Goal: Transaction & Acquisition: Purchase product/service

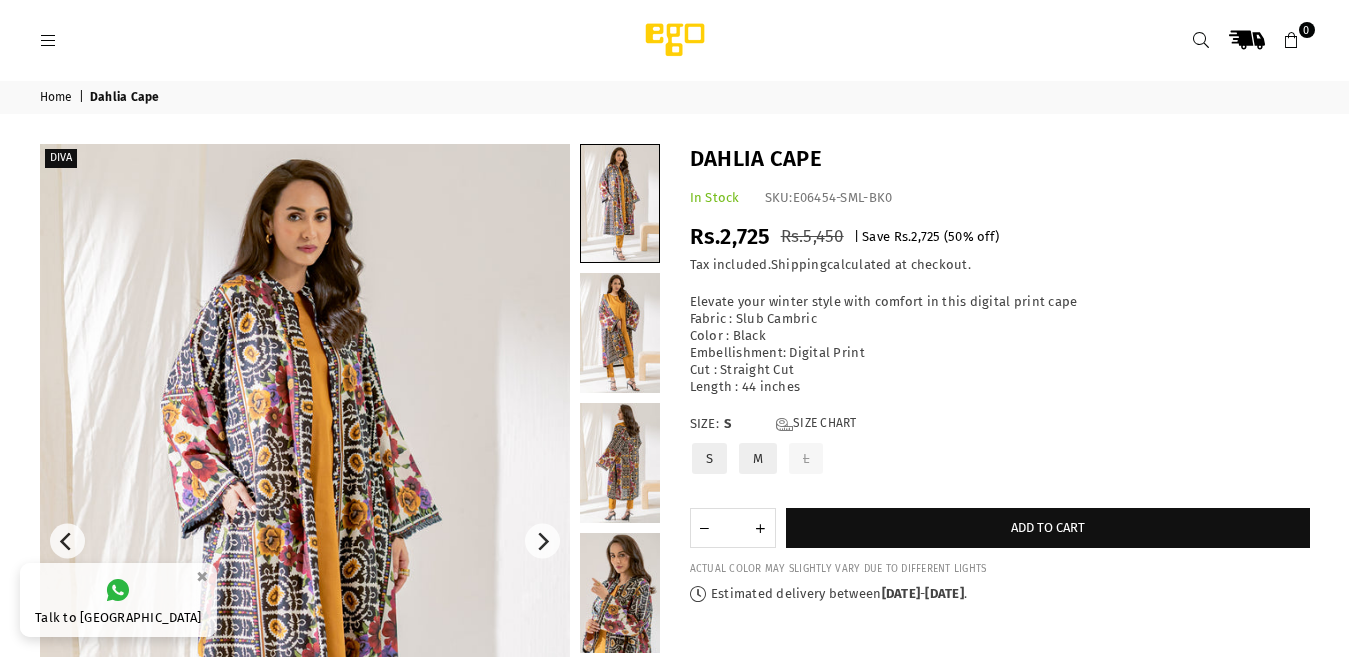
click at [215, 296] on img at bounding box center [305, 541] width 530 height 795
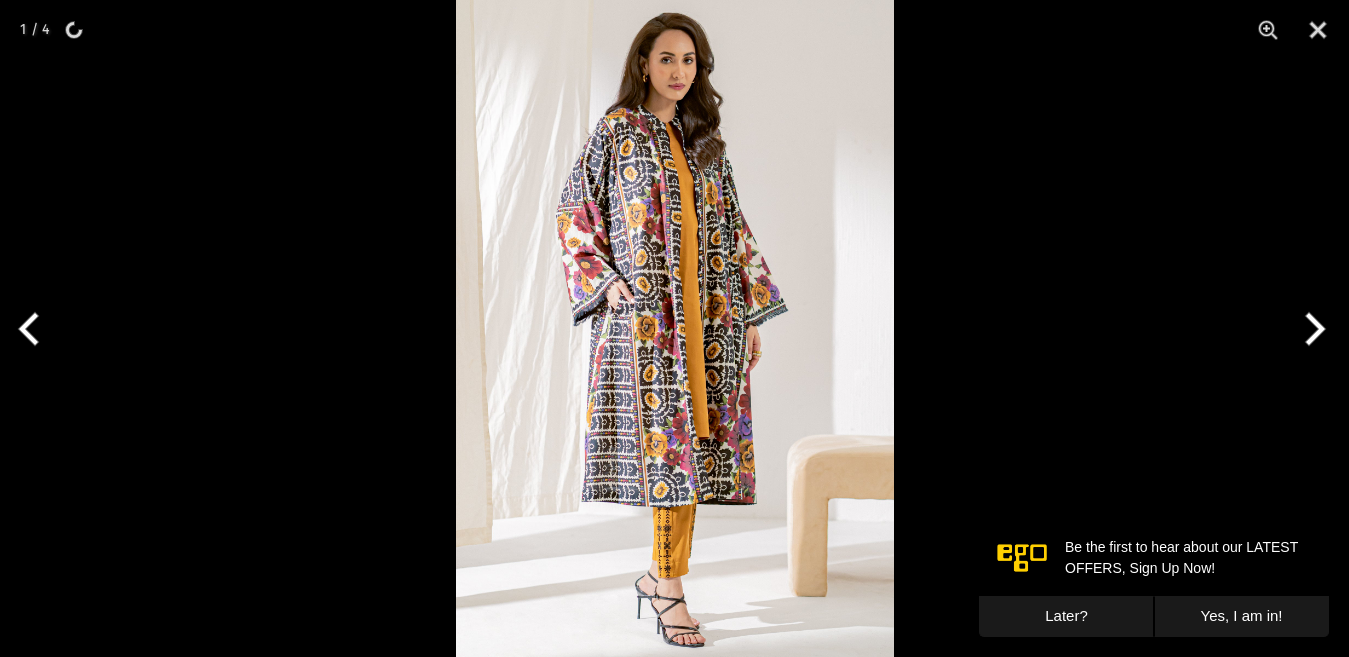
click at [750, 197] on img at bounding box center [675, 328] width 438 height 657
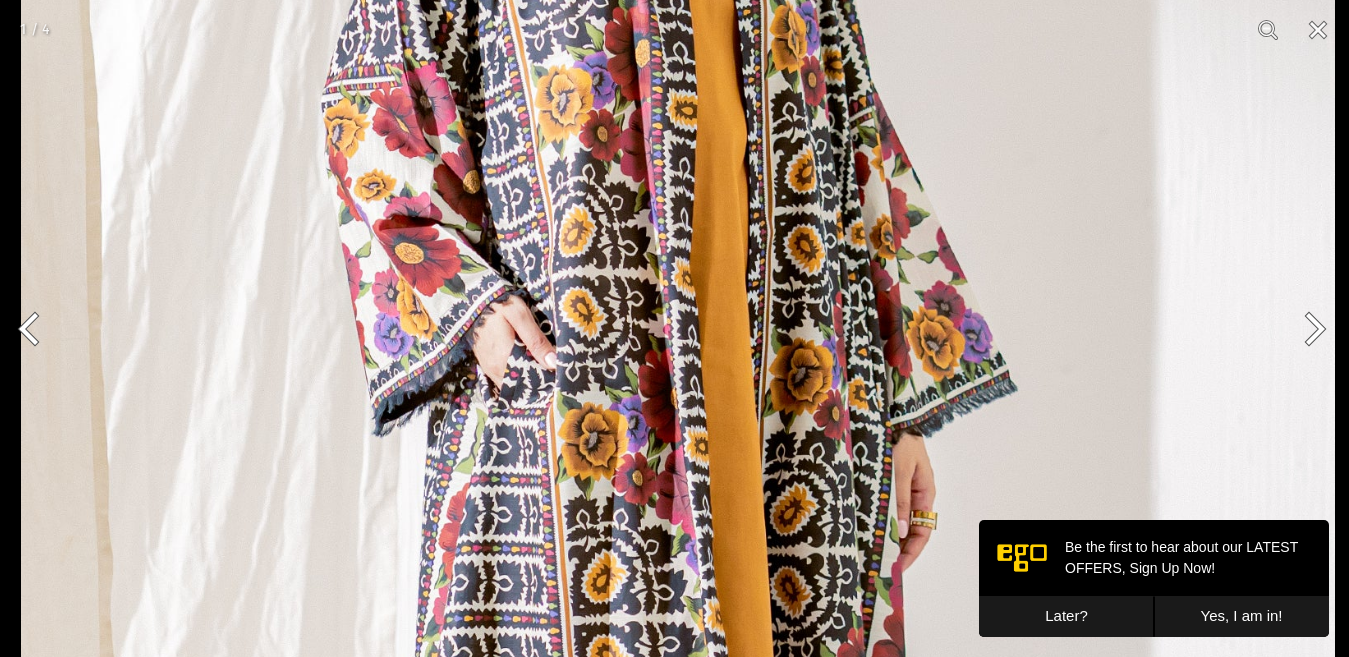
click at [686, 184] on img at bounding box center [678, 443] width 1314 height 1970
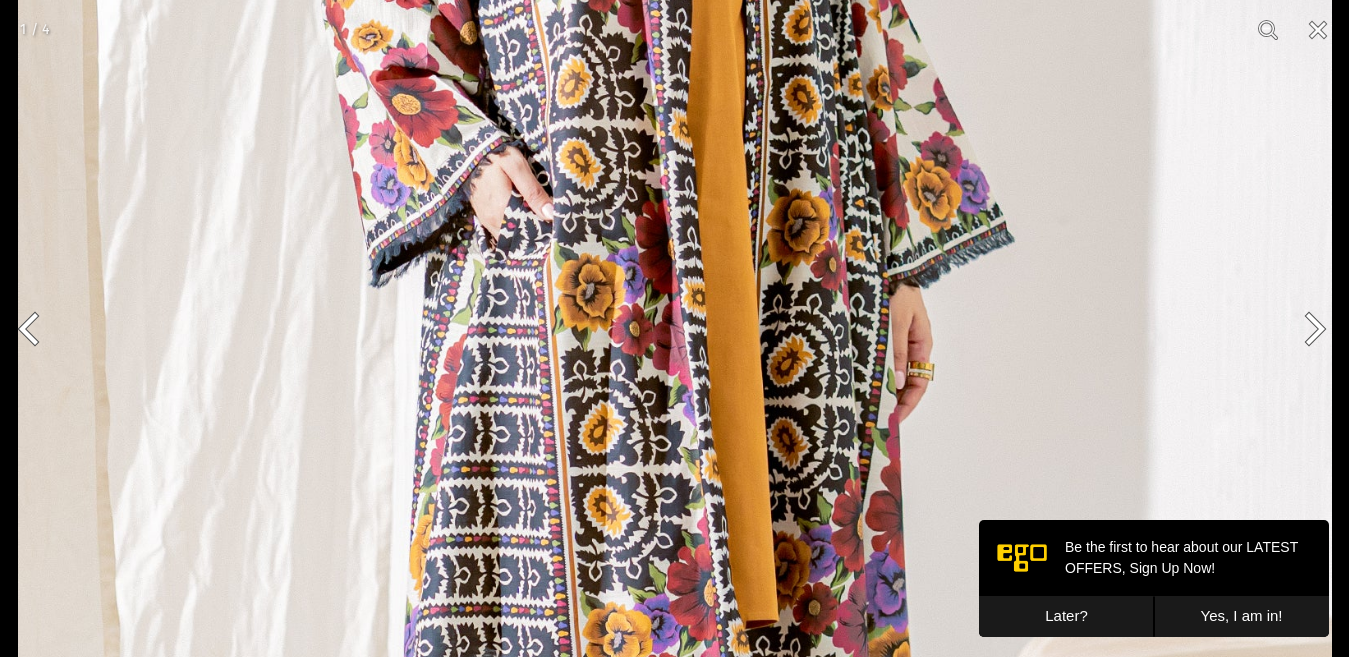
click at [707, 157] on img at bounding box center [675, 294] width 1314 height 1970
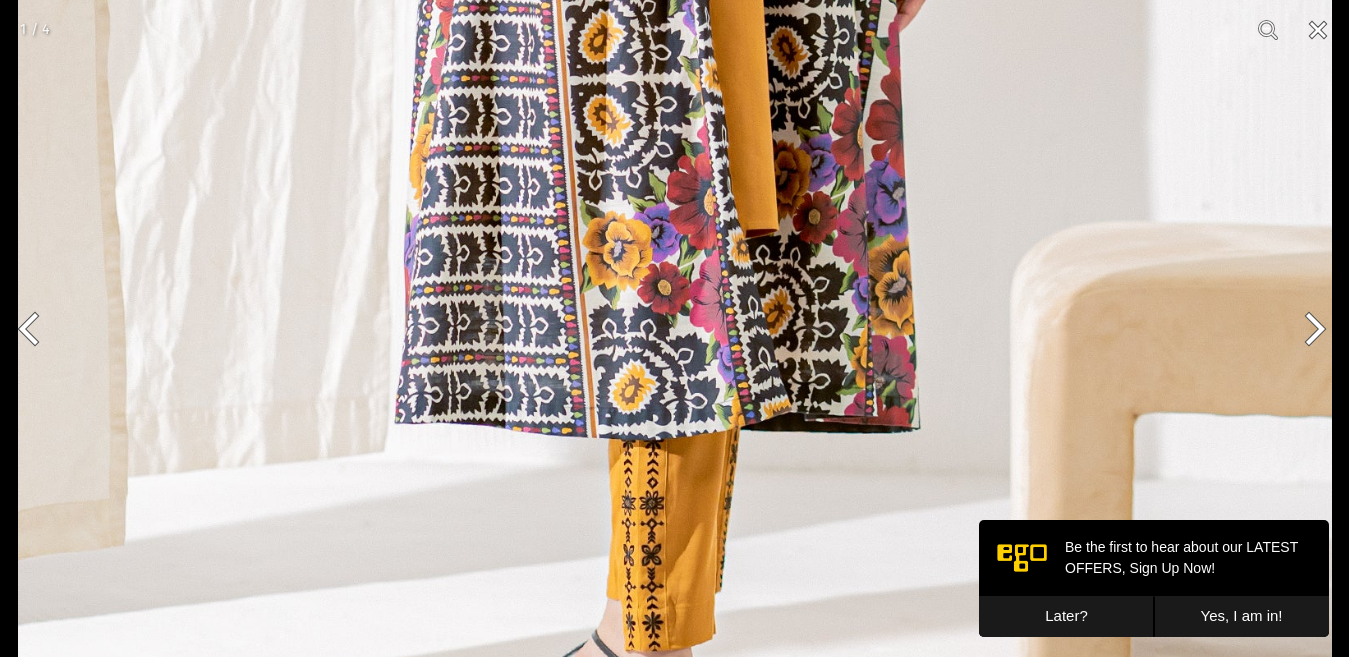
click at [1319, 33] on button "Close" at bounding box center [1318, 30] width 50 height 60
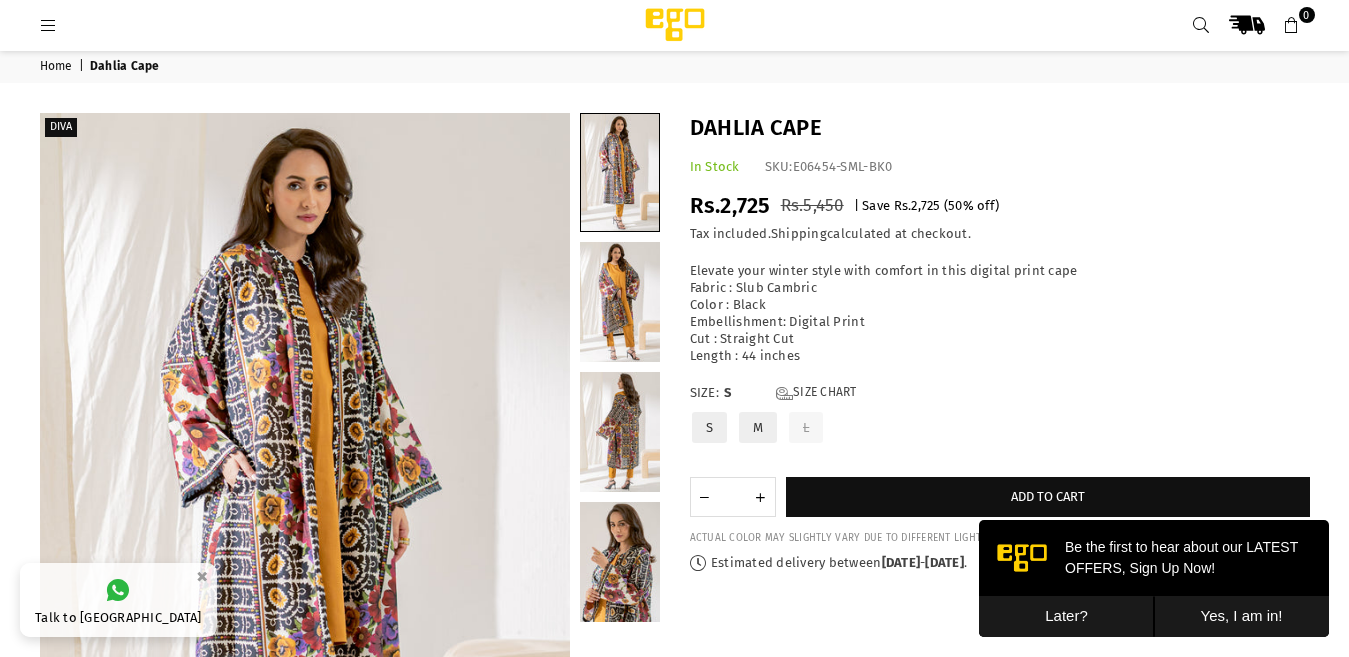
scroll to position [222, 0]
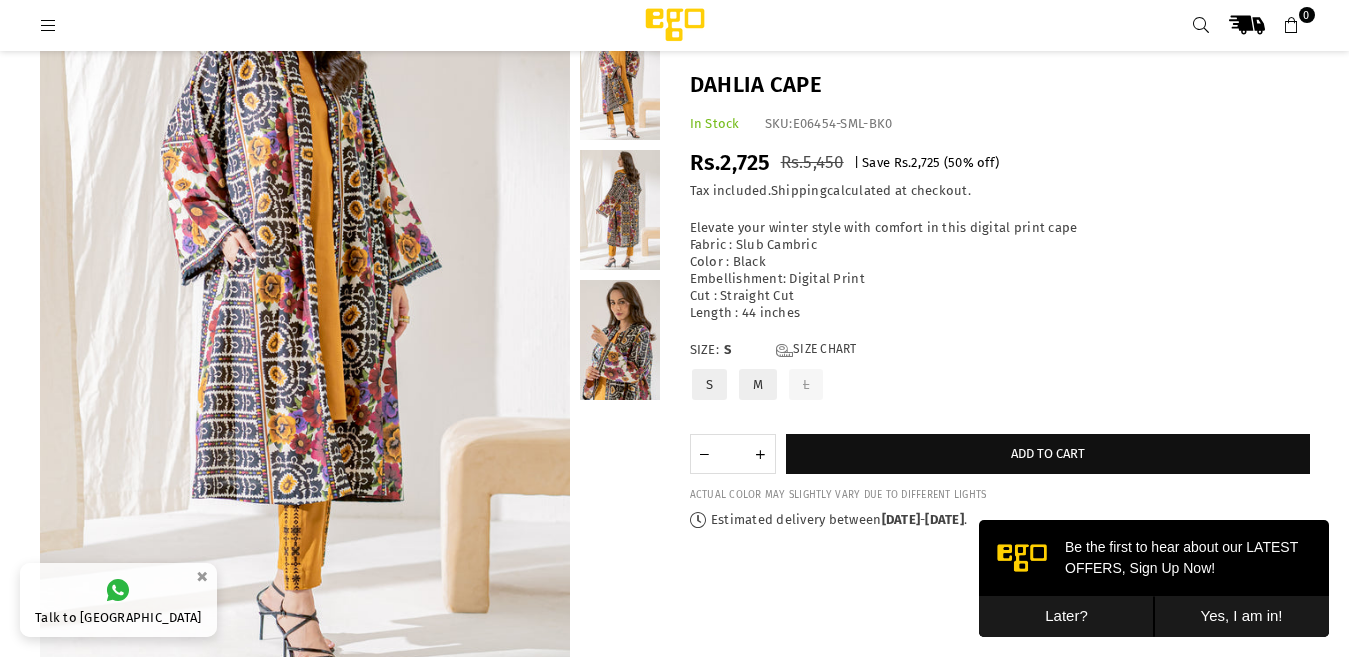
click at [752, 383] on label "M" at bounding box center [758, 384] width 42 height 35
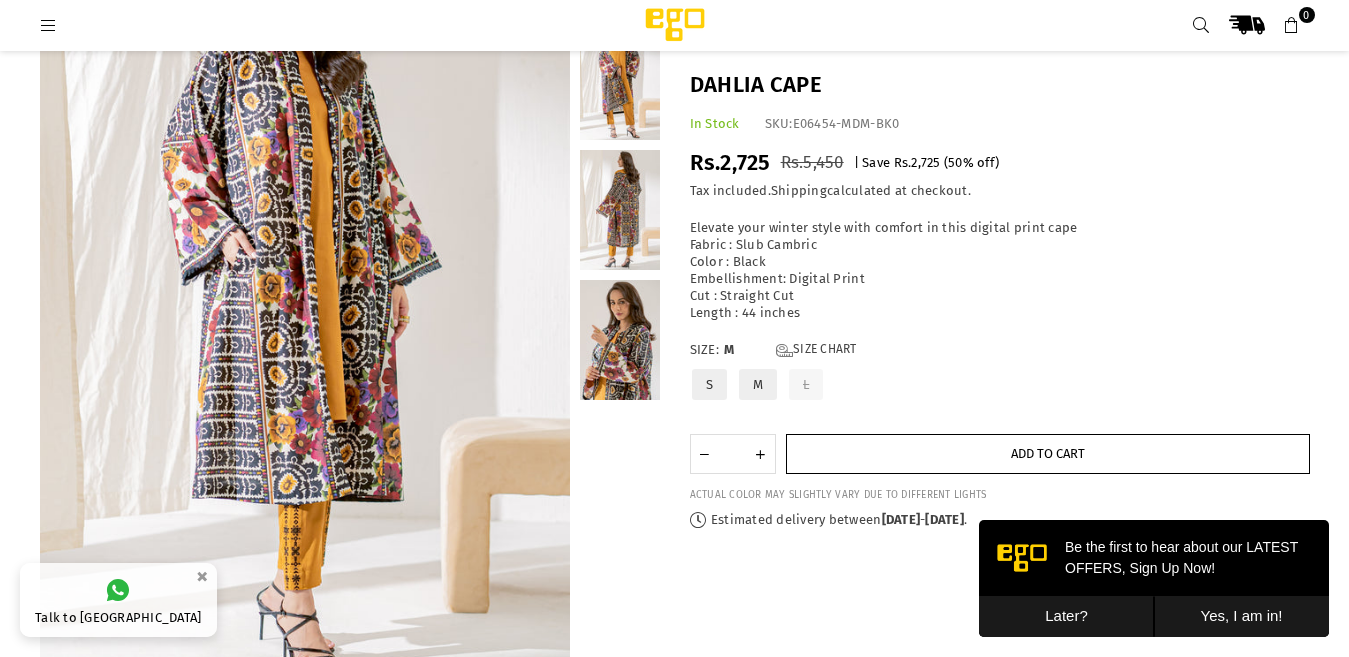
click at [848, 450] on button "Add to cart" at bounding box center [1048, 454] width 524 height 40
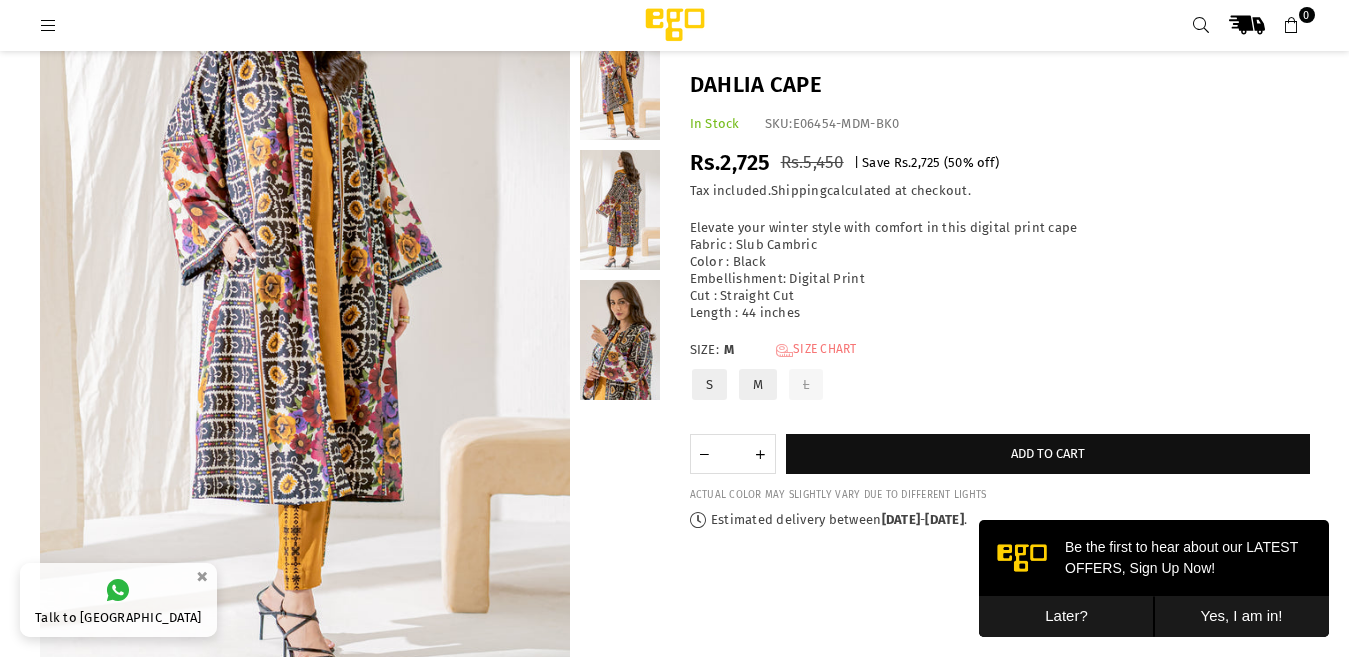
click at [819, 352] on link "Size Chart" at bounding box center [816, 350] width 81 height 17
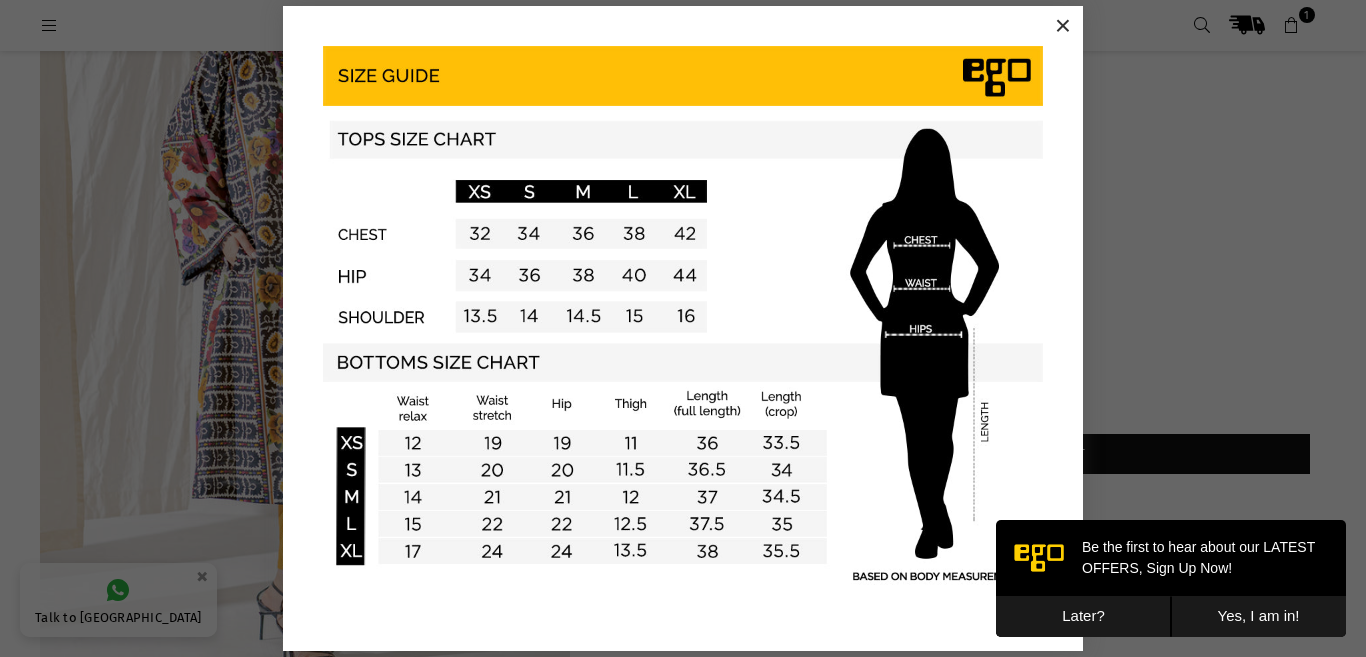
click at [1064, 24] on button "×" at bounding box center [1063, 26] width 30 height 30
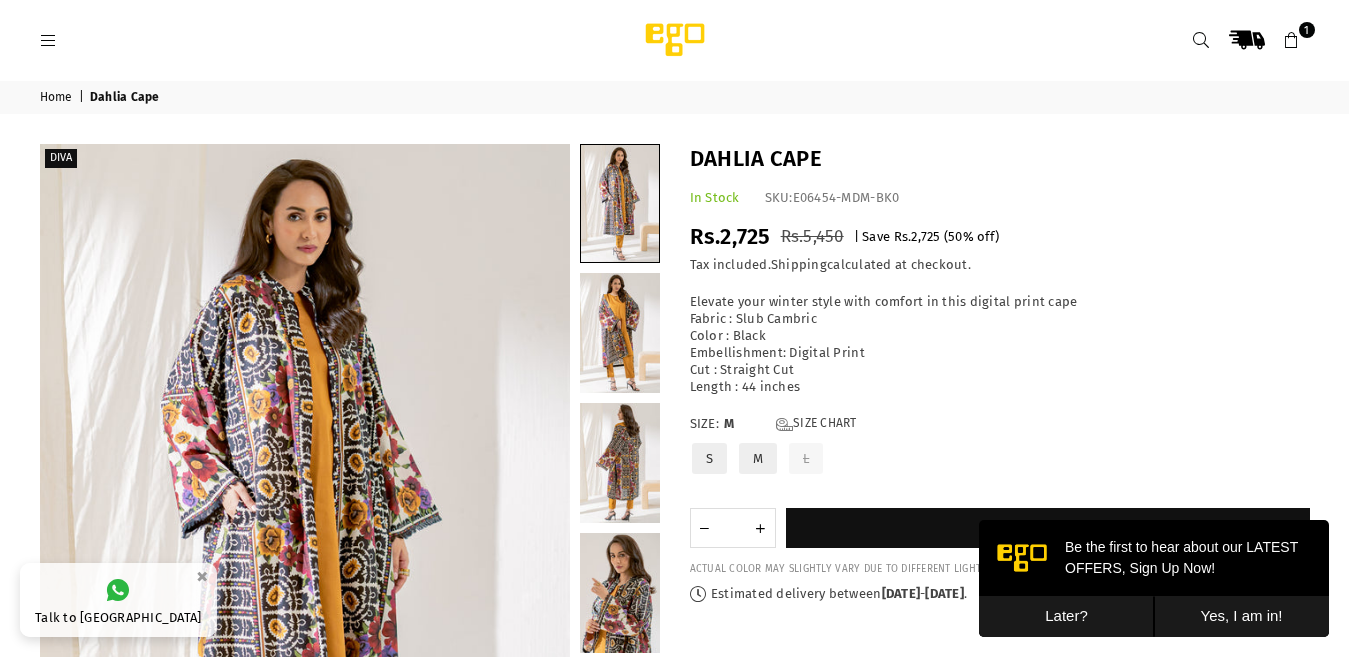
click at [47, 36] on icon at bounding box center [49, 41] width 18 height 18
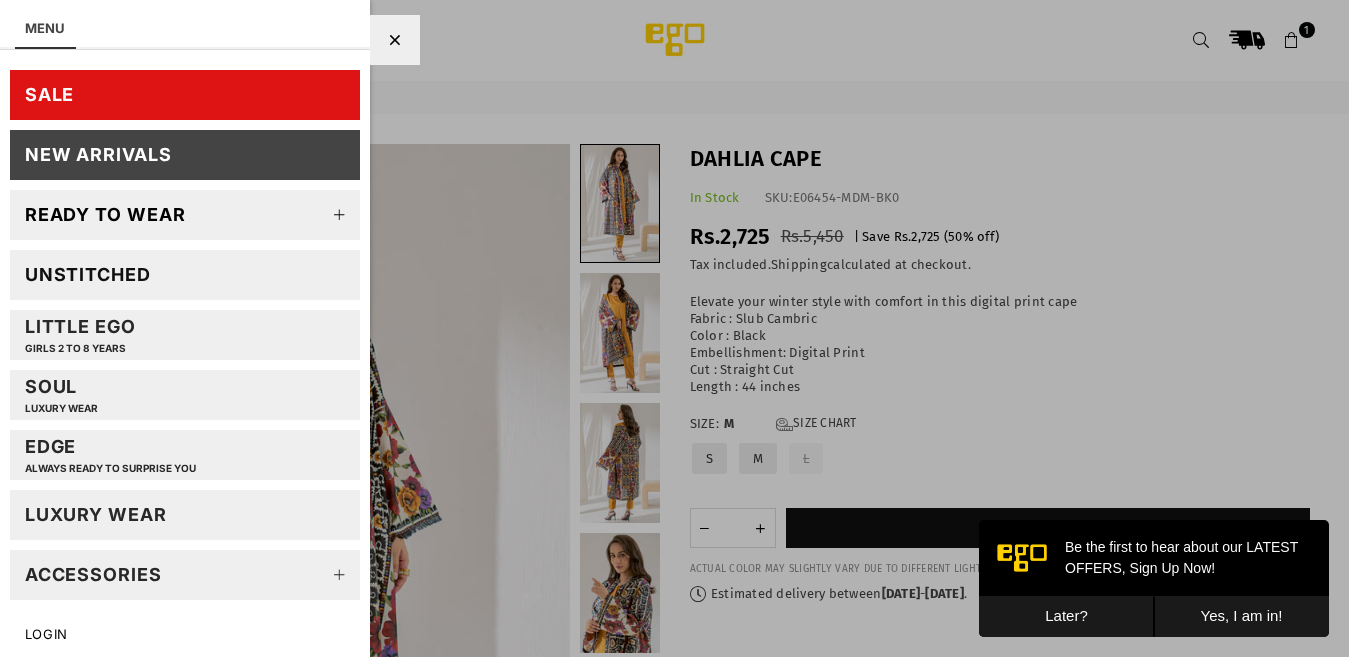
click at [68, 95] on div "SALE" at bounding box center [50, 94] width 50 height 23
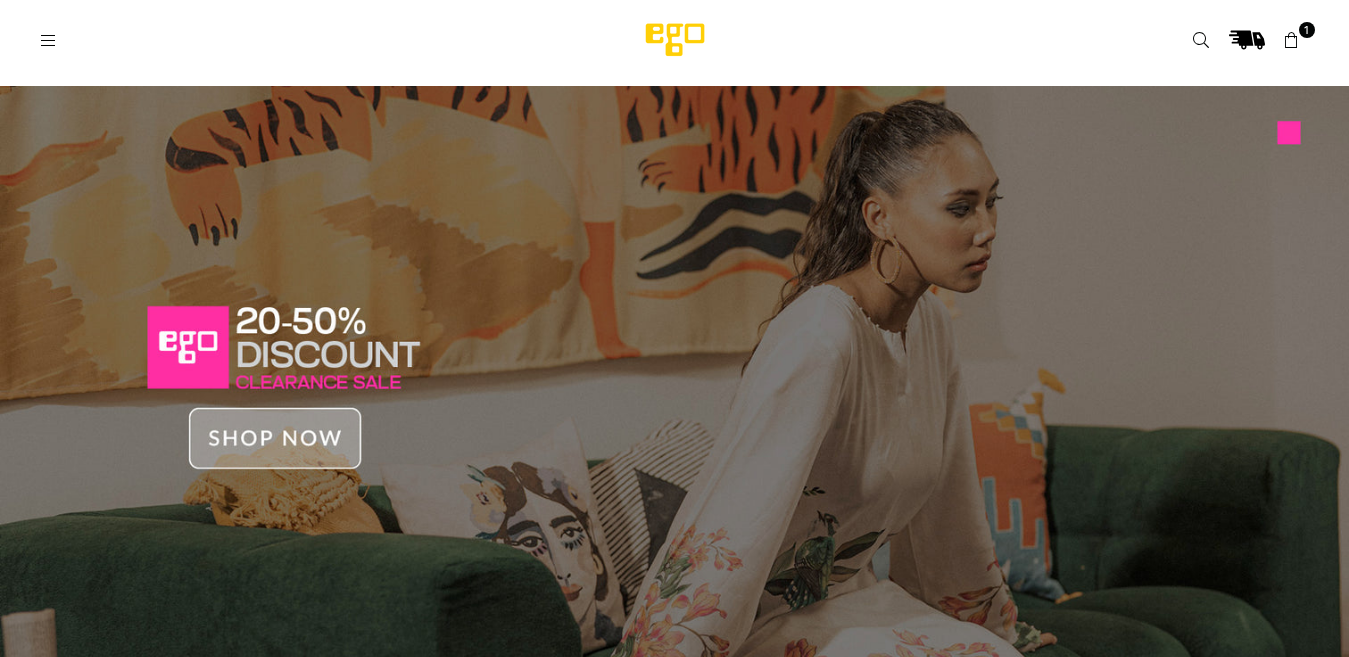
click at [51, 42] on icon at bounding box center [49, 41] width 18 height 18
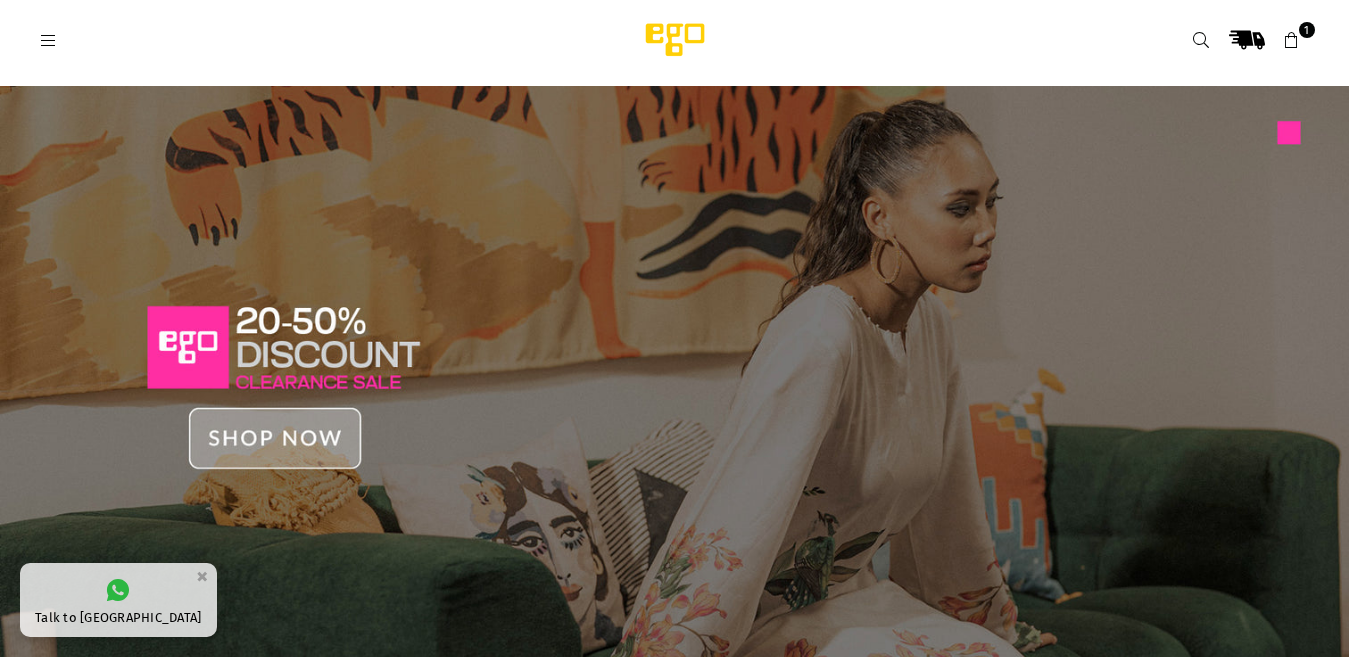
click at [51, 42] on icon at bounding box center [49, 41] width 18 height 18
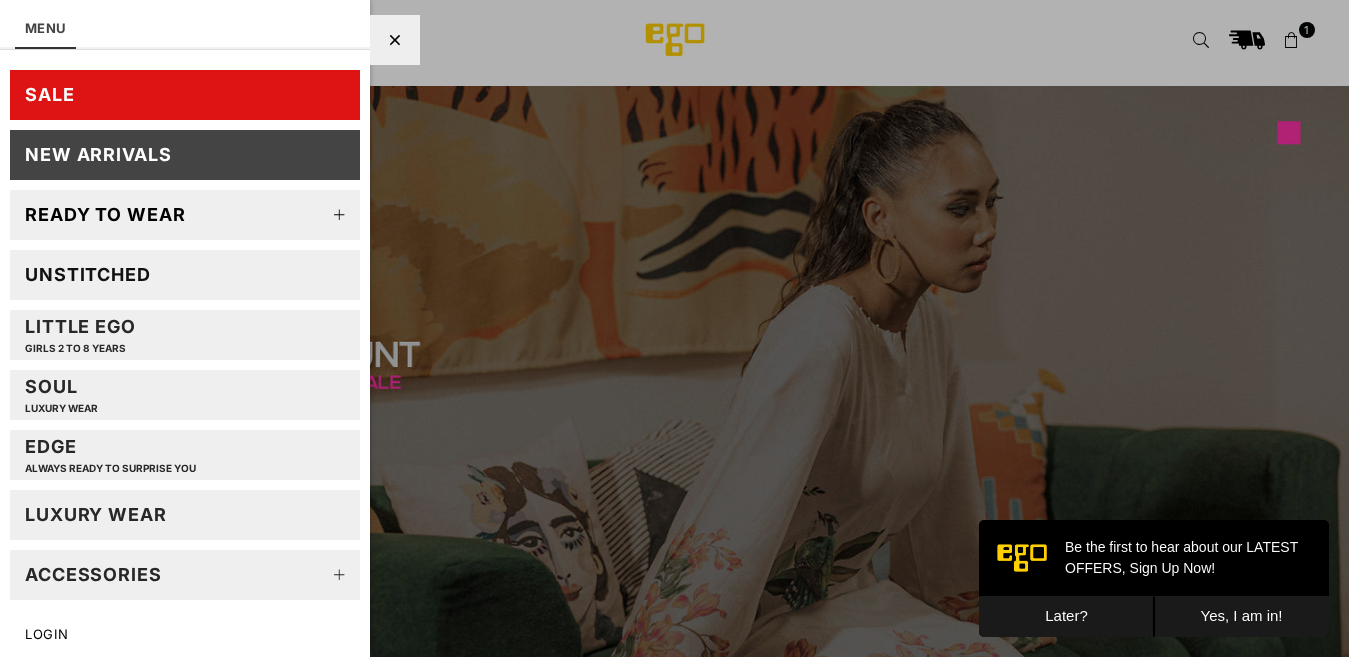
click at [96, 523] on div "LUXURY WEAR" at bounding box center [96, 514] width 142 height 23
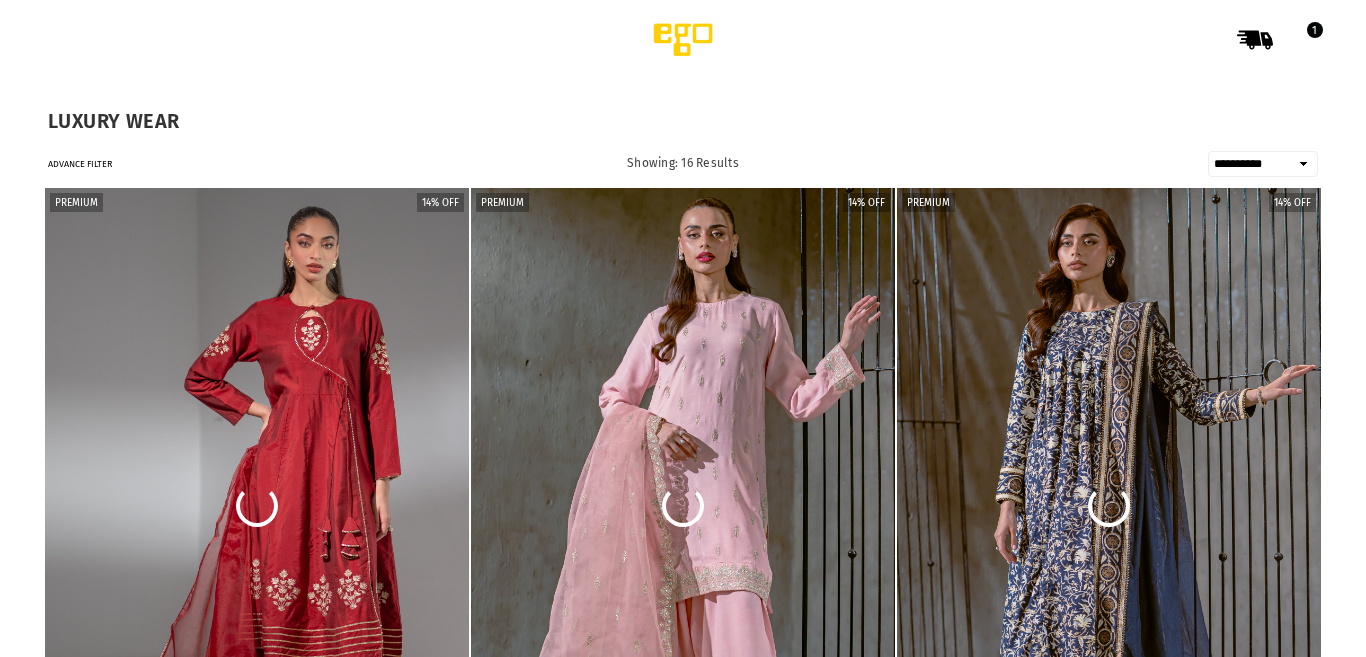
select select "**********"
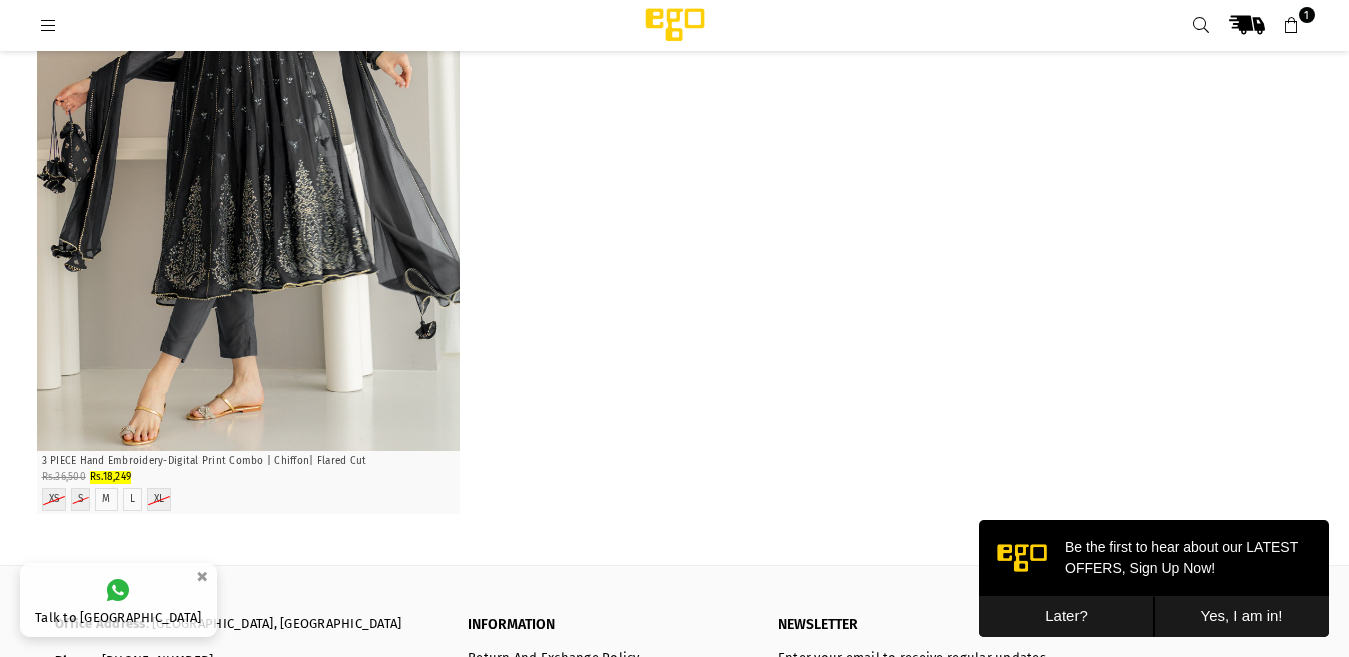
scroll to position [4024, 0]
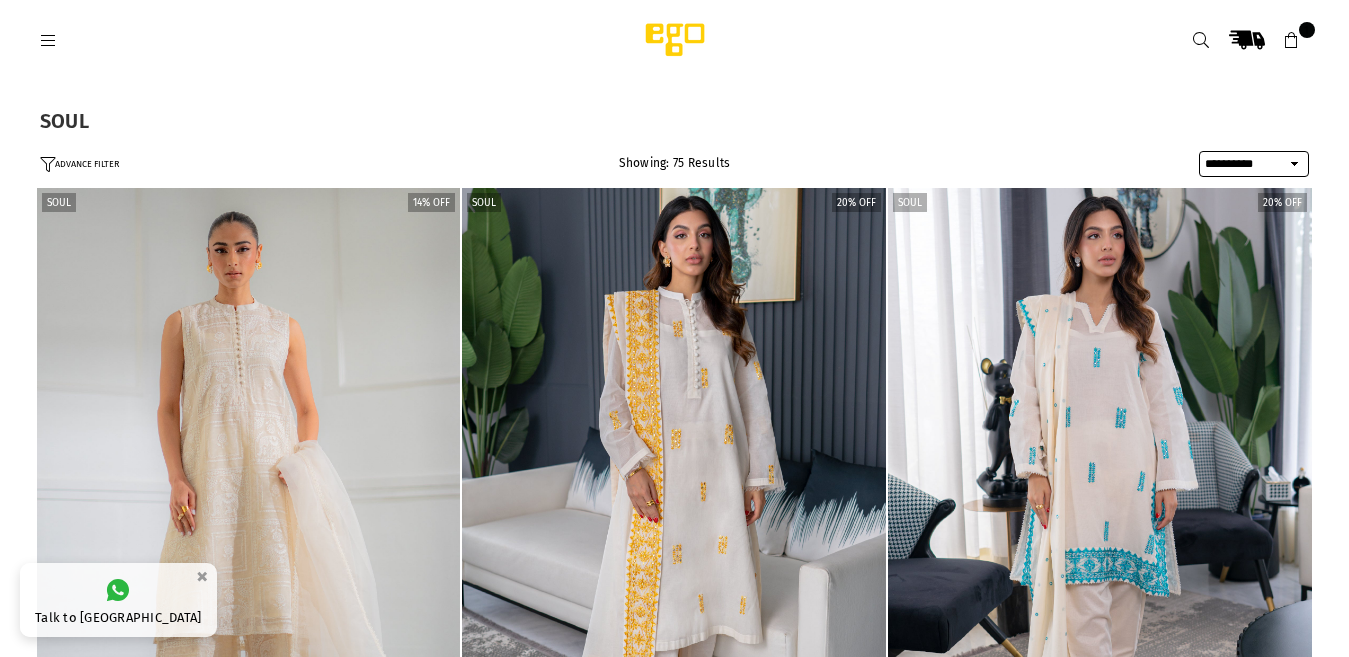
select select "**********"
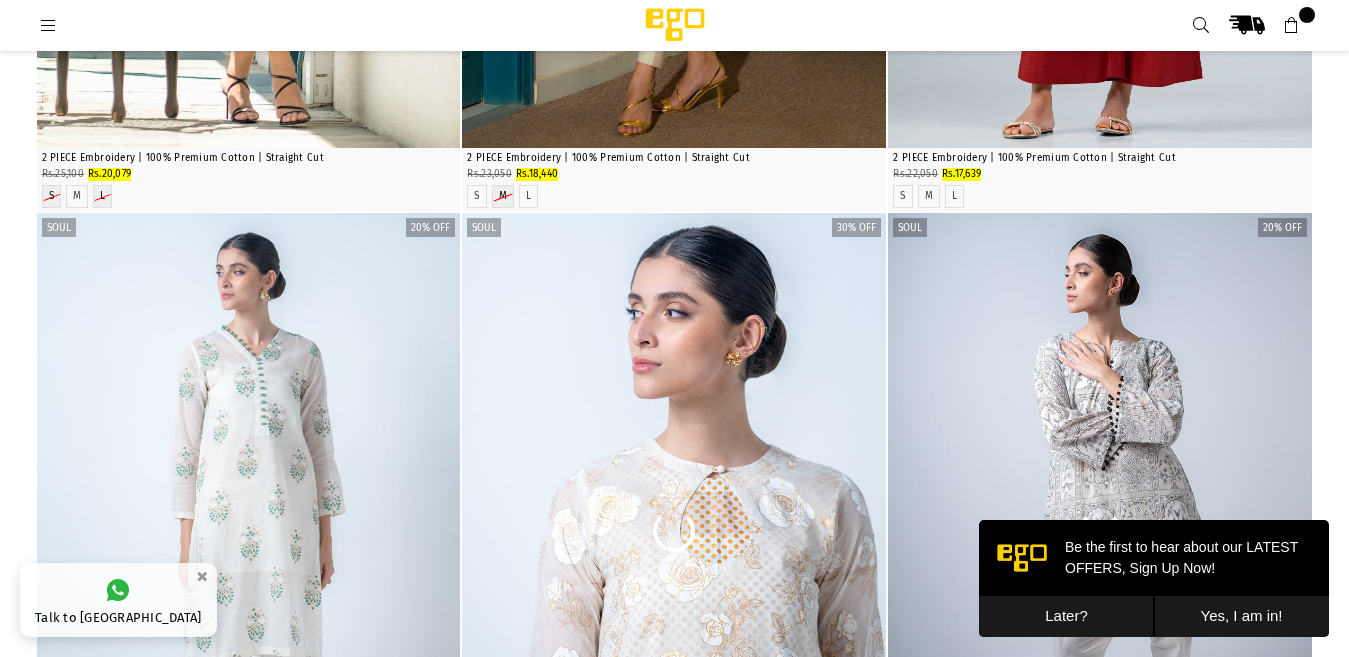
scroll to position [2126, 0]
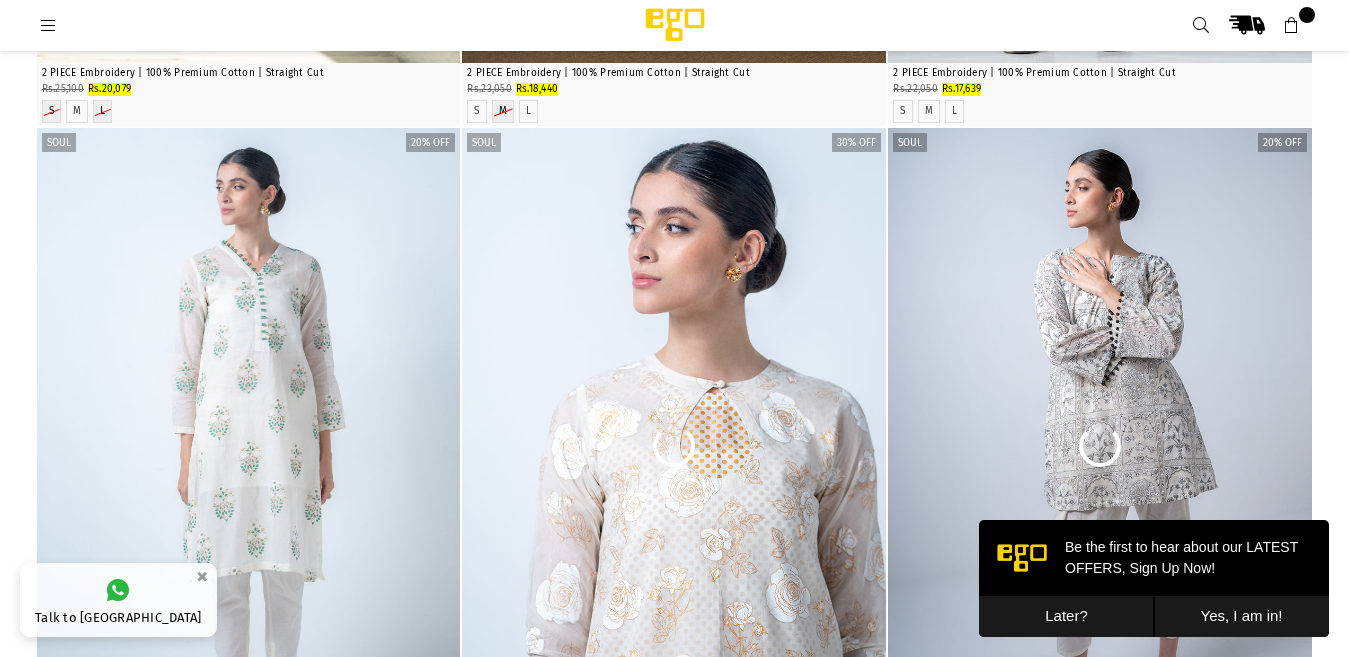
click at [1049, 607] on button "Later?" at bounding box center [1066, 616] width 175 height 41
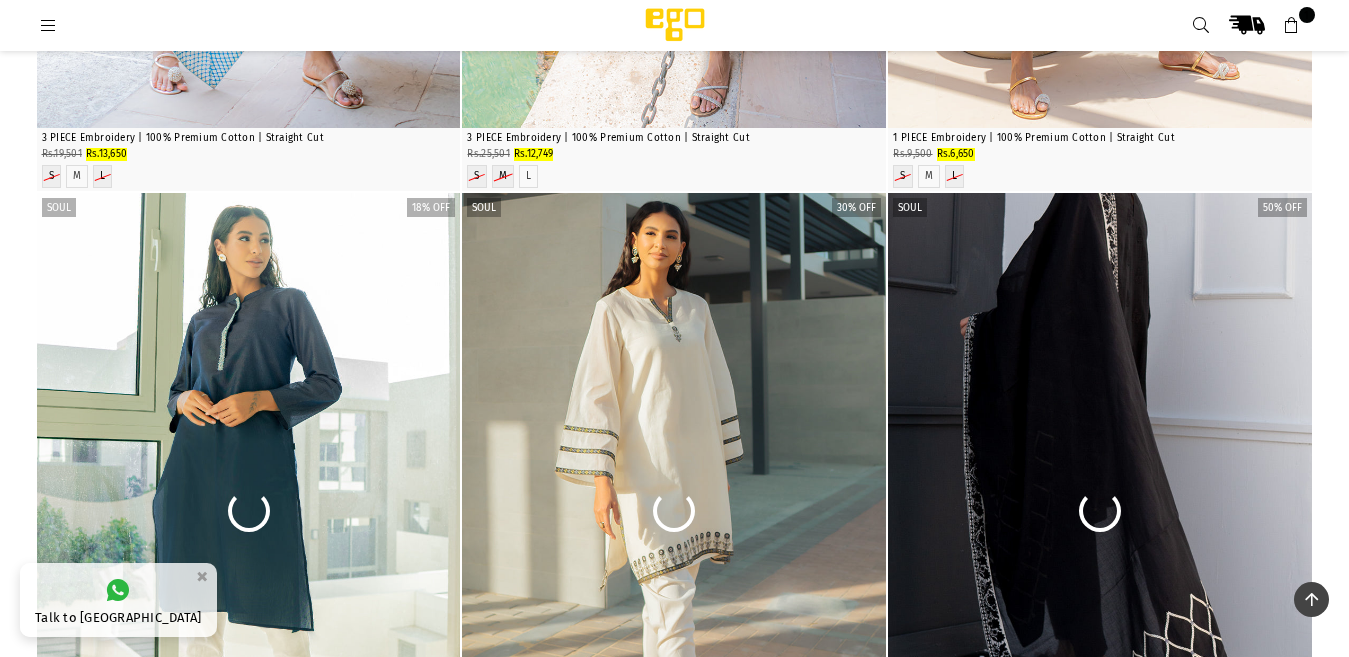
scroll to position [13943, 0]
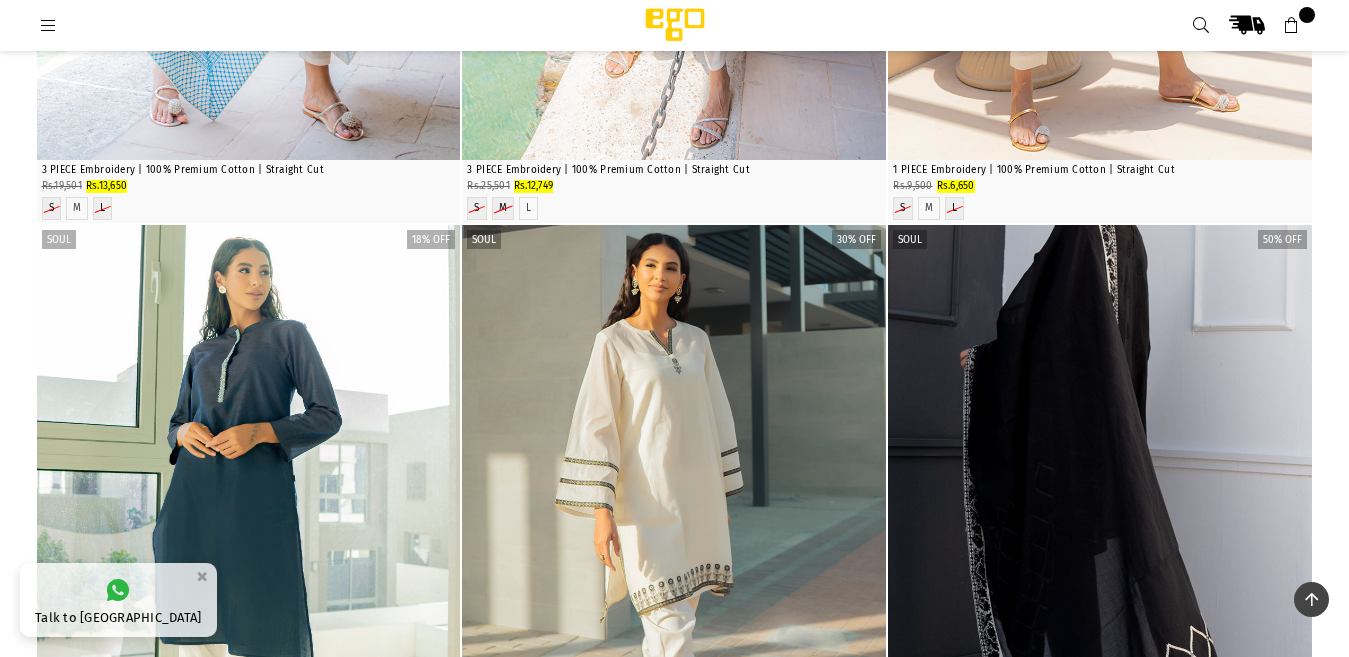
click at [48, 34] on icon at bounding box center [49, 26] width 18 height 18
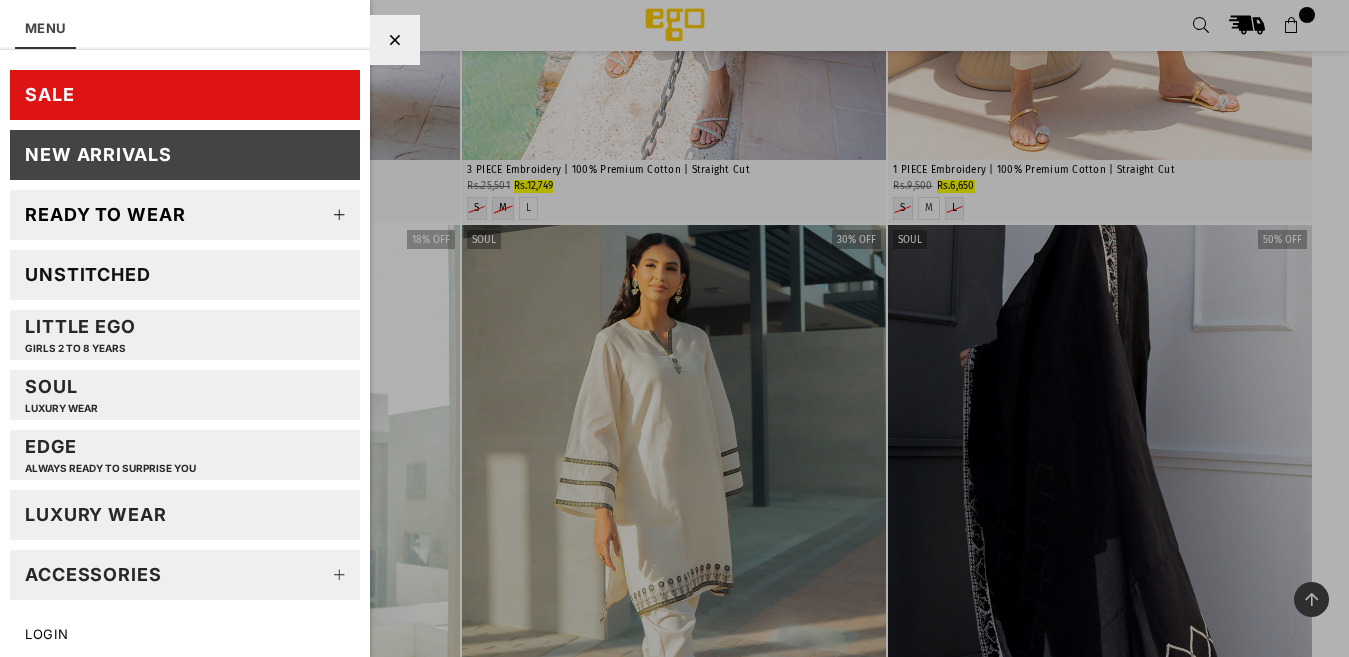
click at [61, 94] on div "SALE" at bounding box center [50, 94] width 50 height 23
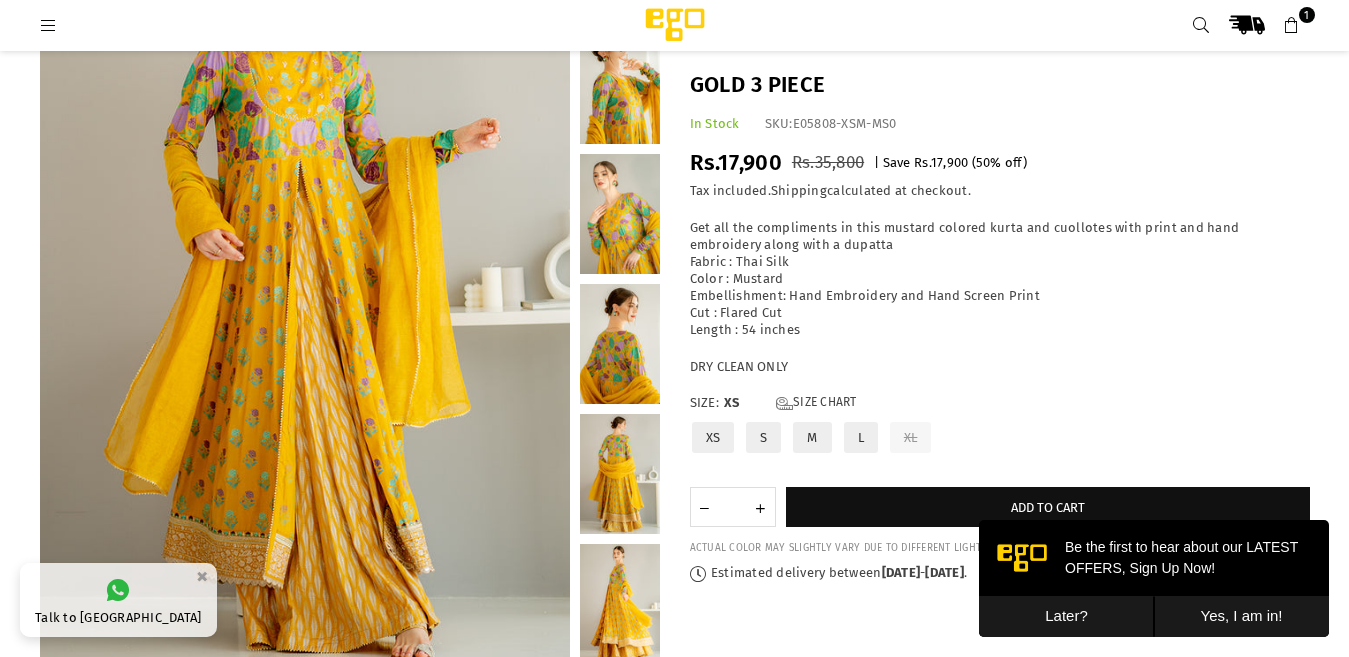
scroll to position [213, 0]
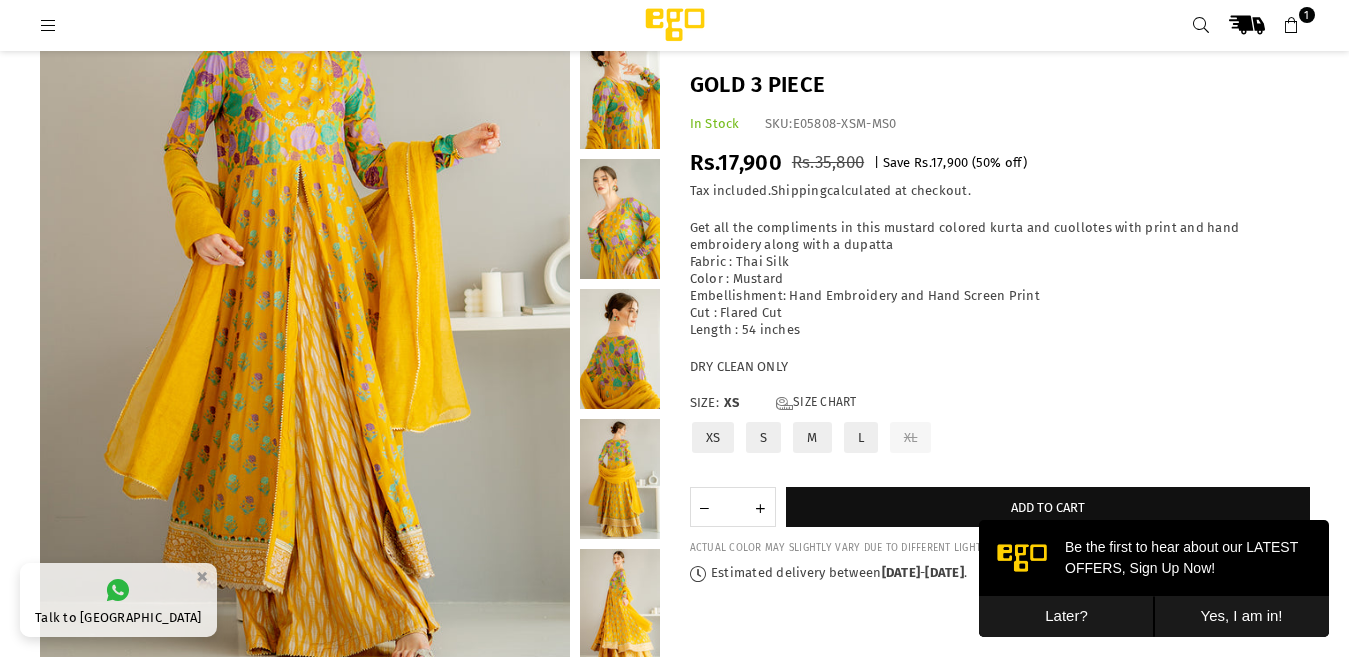
click at [608, 218] on link at bounding box center [620, 219] width 80 height 120
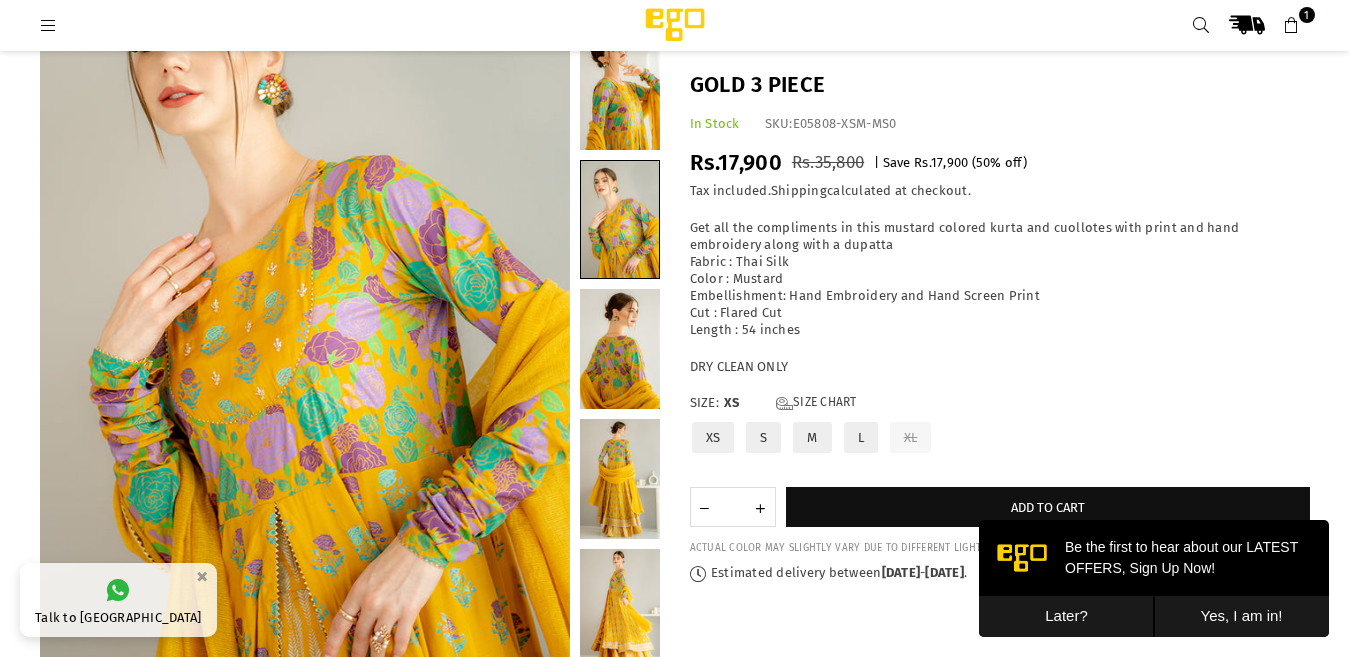
click at [615, 364] on link at bounding box center [620, 349] width 80 height 120
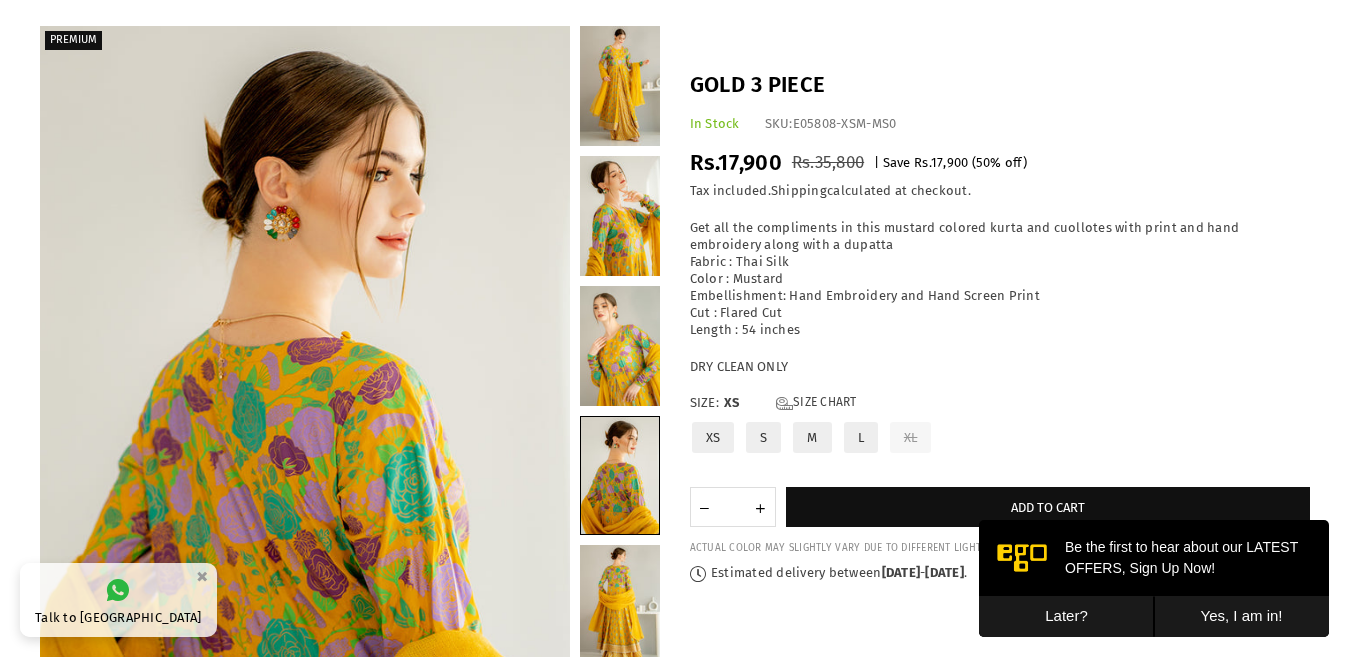
scroll to position [0, 0]
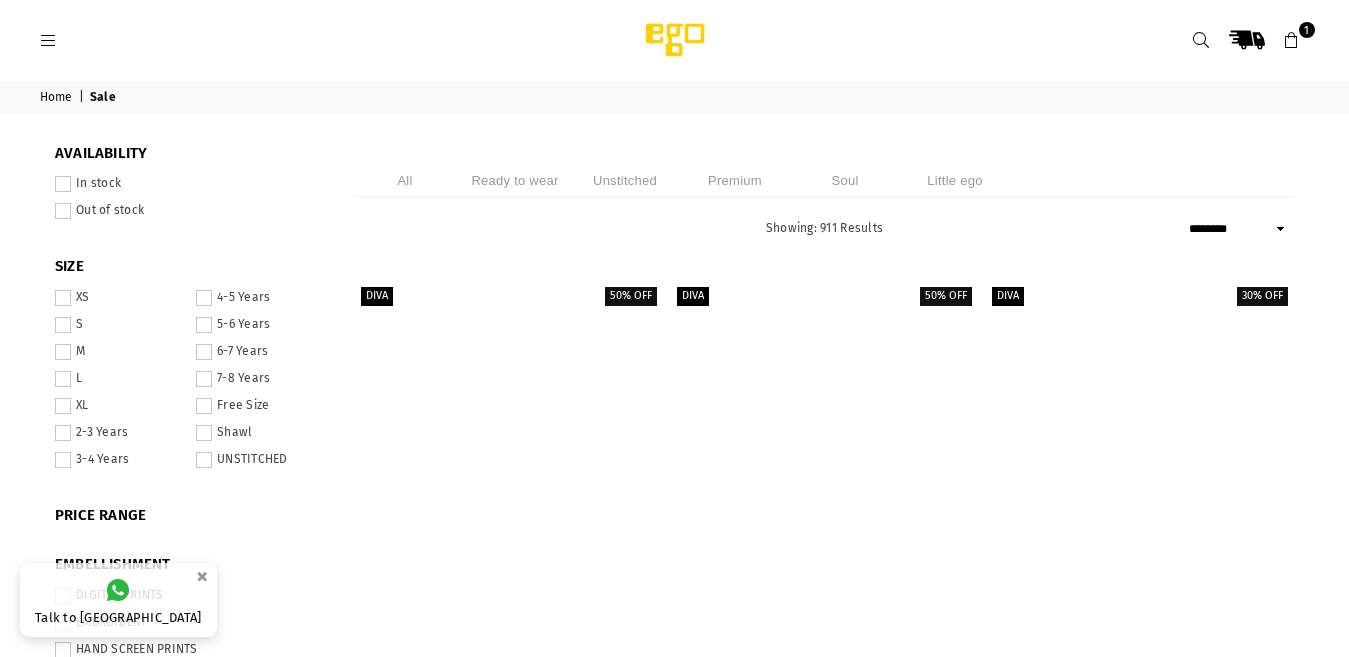
select select "******"
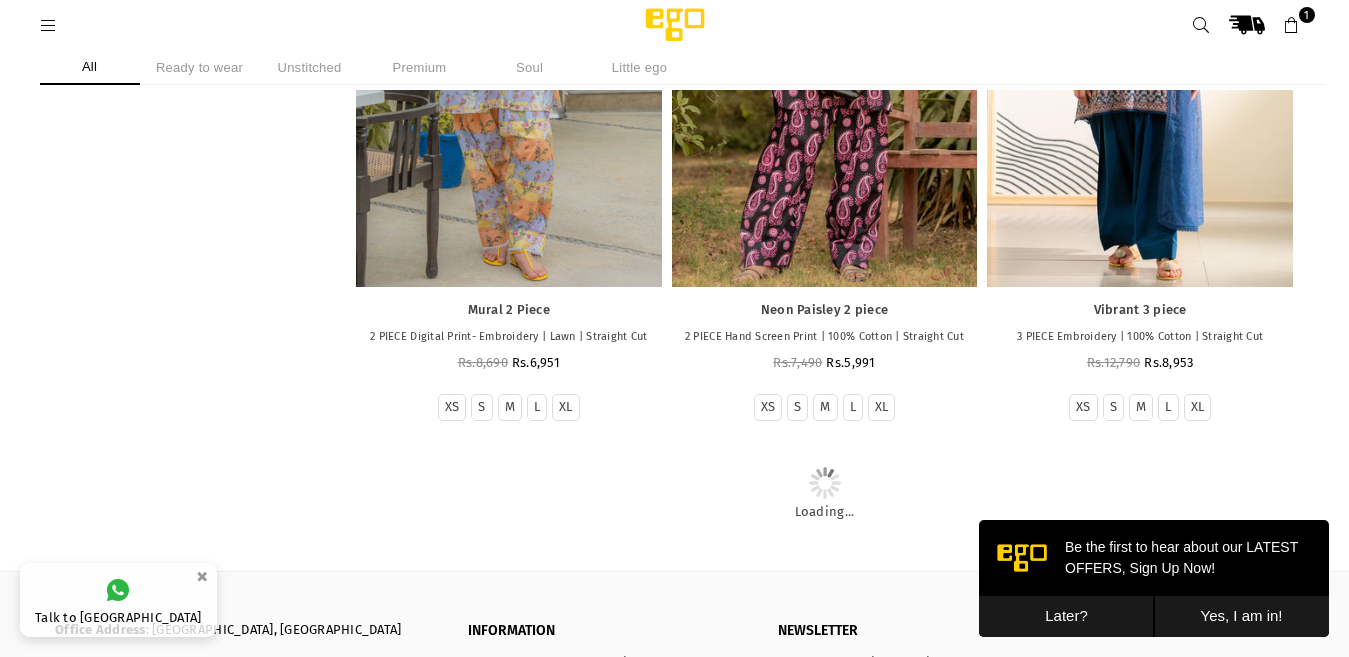
scroll to position [4356, 0]
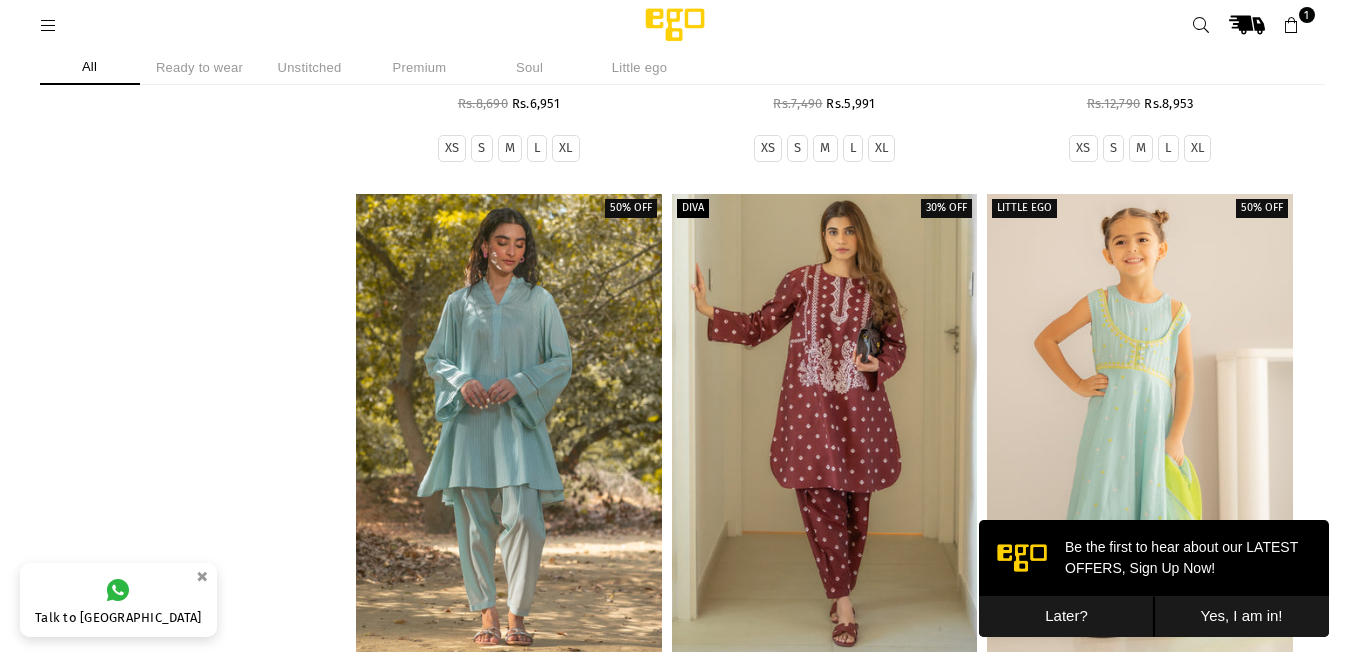
click at [1052, 611] on button "Later?" at bounding box center [1066, 616] width 175 height 41
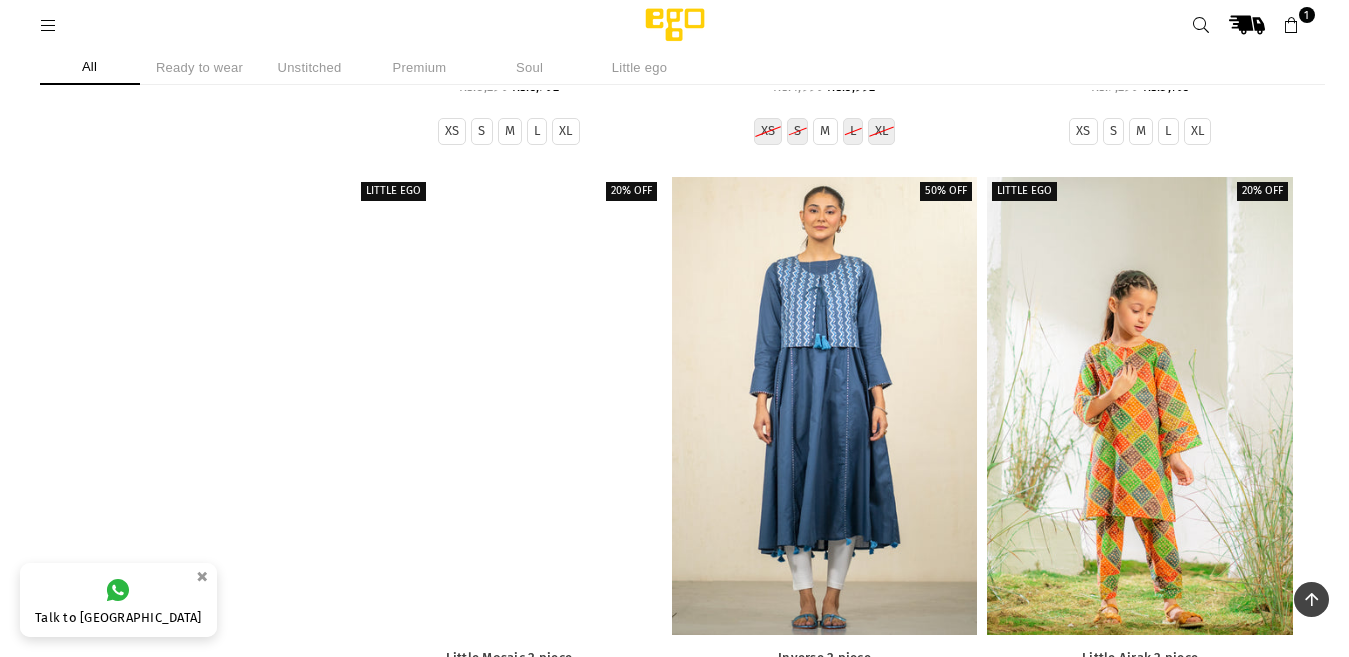
scroll to position [21038, 0]
